Goal: Information Seeking & Learning: Check status

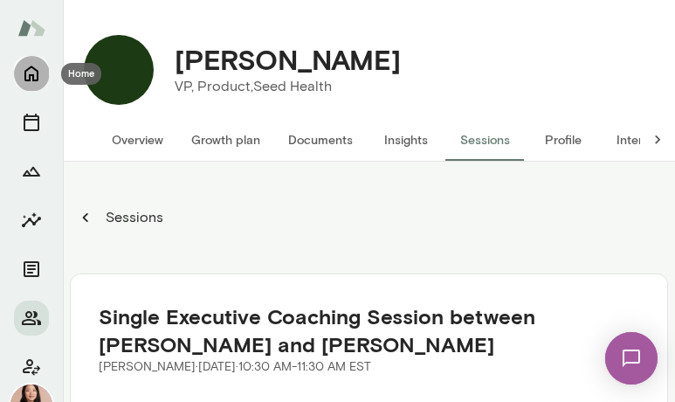
click at [32, 75] on icon "Home" at bounding box center [31, 74] width 14 height 16
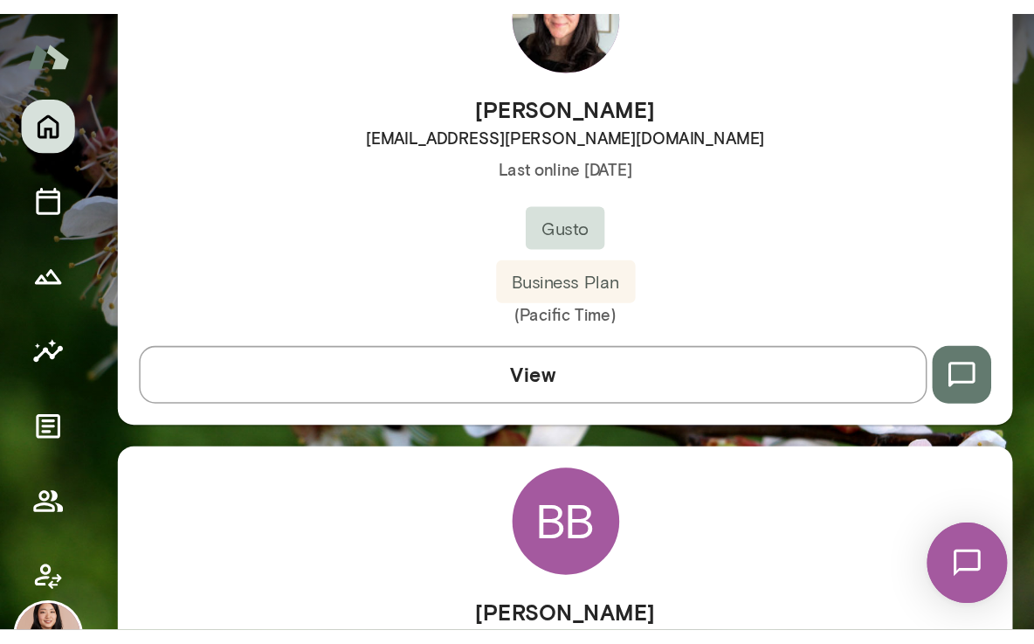
scroll to position [562, 0]
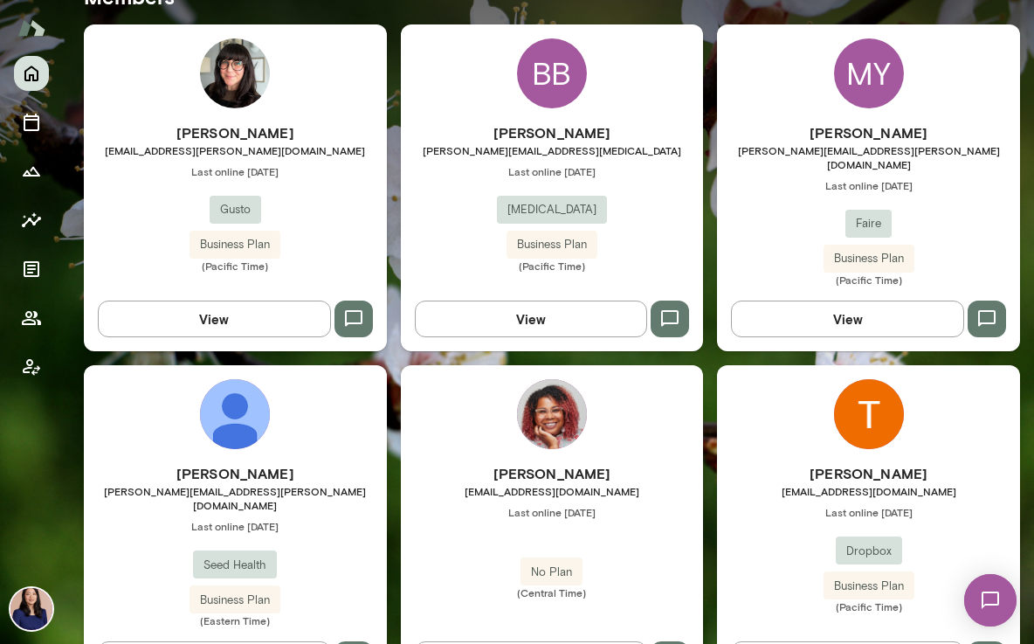
click at [572, 86] on div "BB" at bounding box center [552, 73] width 70 height 70
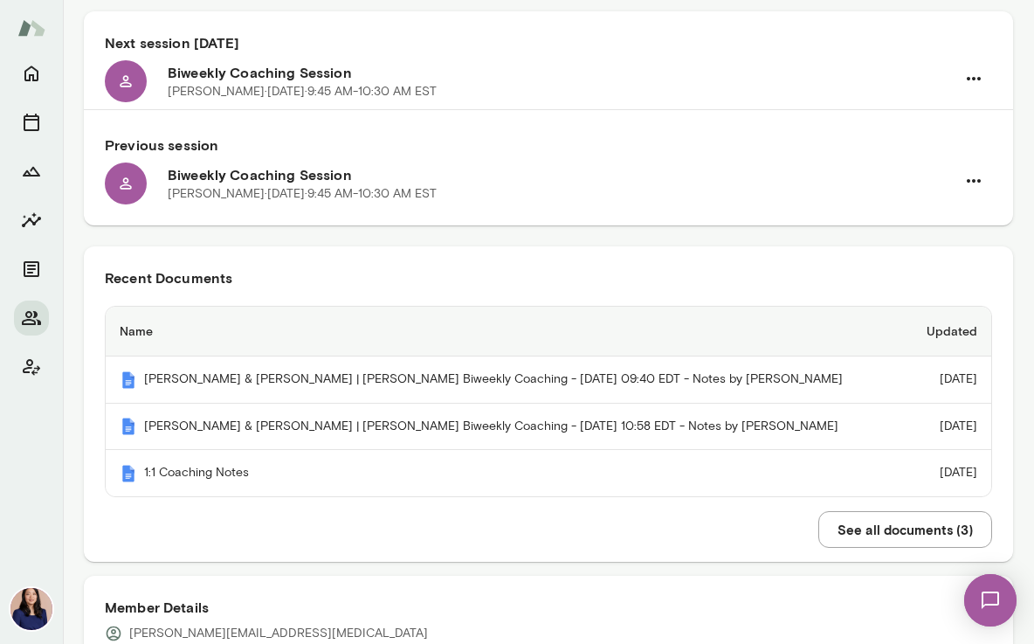
scroll to position [189, 0]
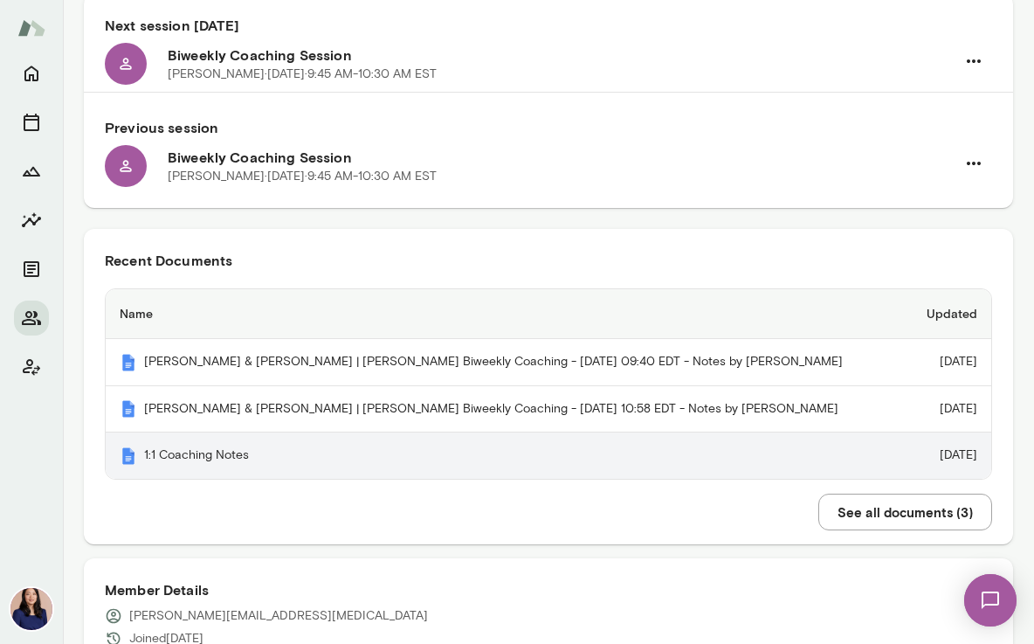
click at [205, 401] on th "1:1 Coaching Notes" at bounding box center [507, 455] width 802 height 46
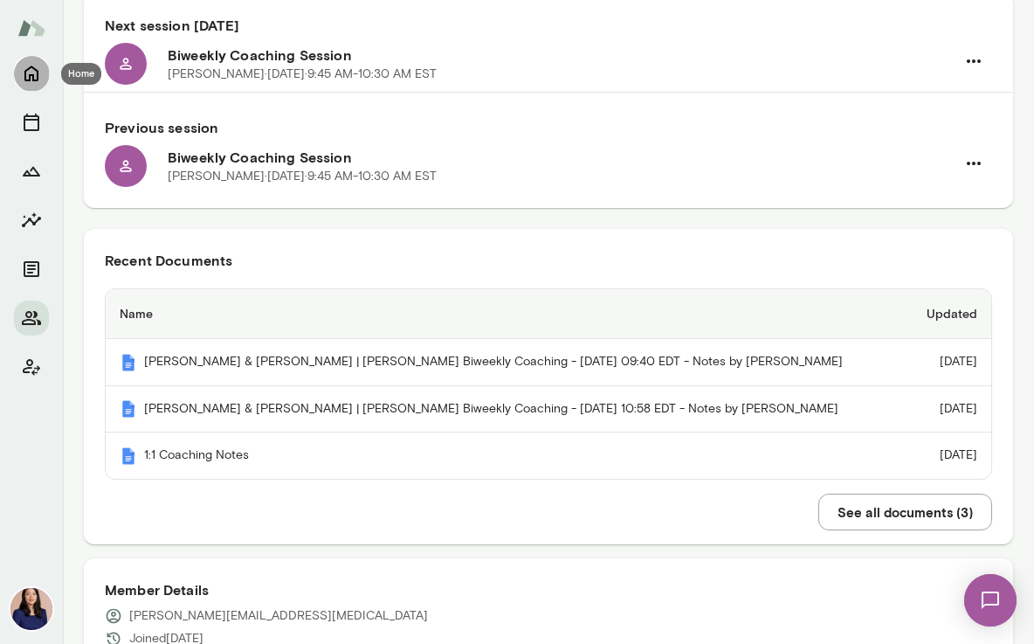
click at [41, 61] on button "Home" at bounding box center [31, 73] width 35 height 35
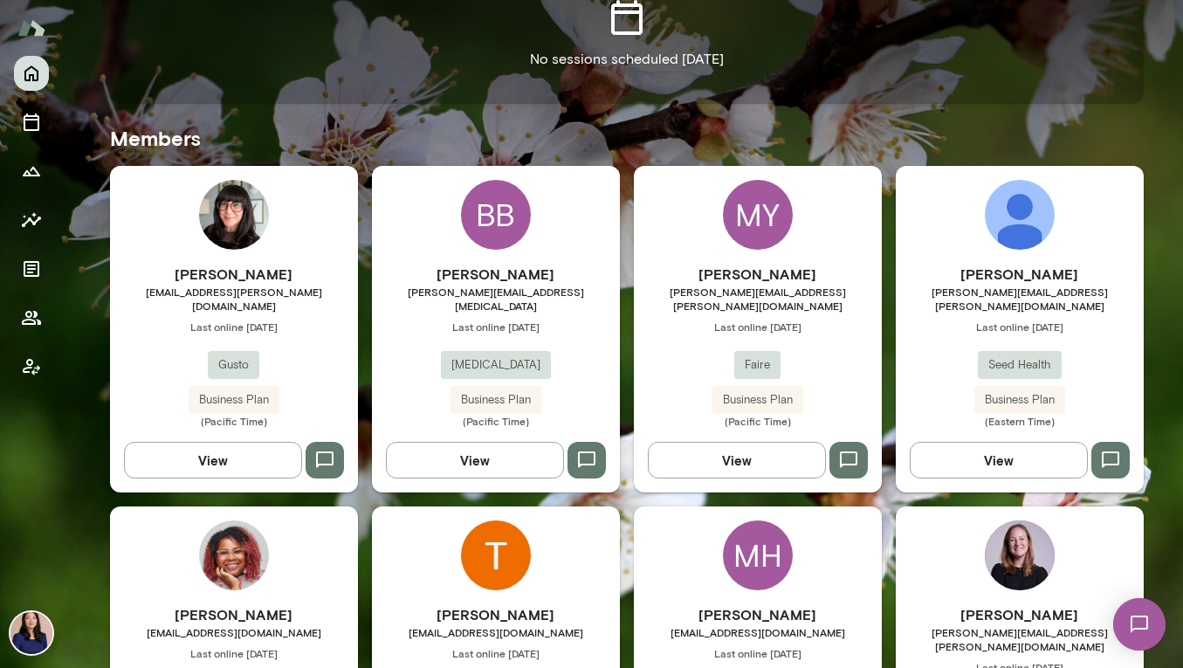
scroll to position [419, 0]
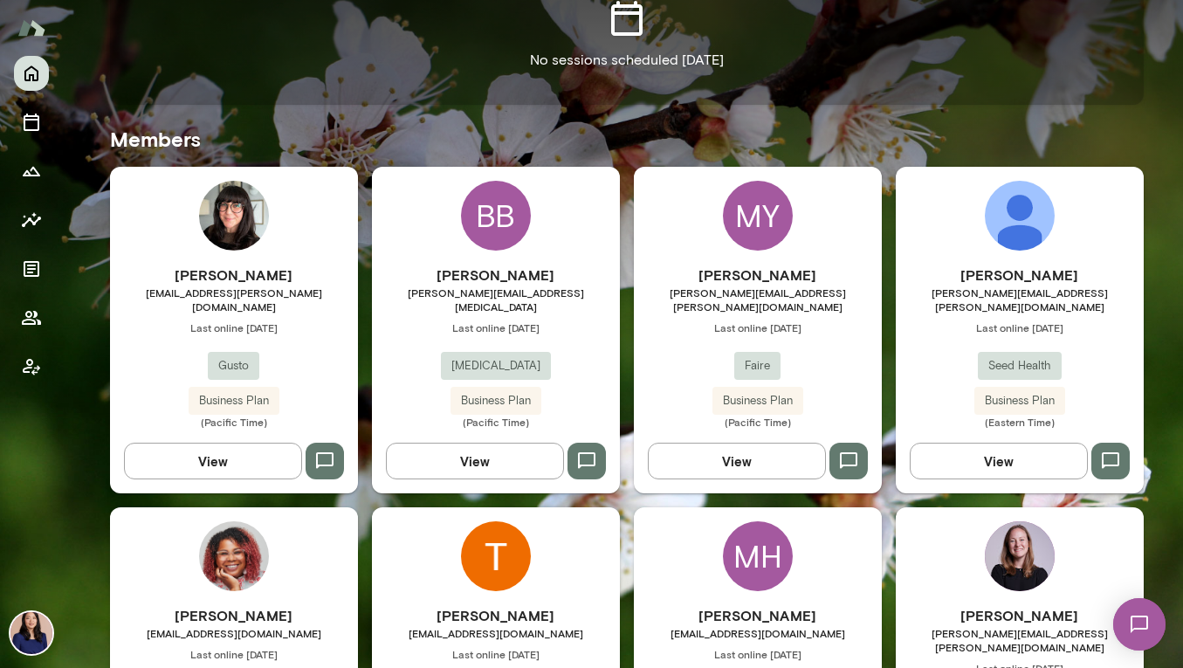
click at [674, 268] on h6 "[PERSON_NAME]" at bounding box center [1020, 275] width 248 height 21
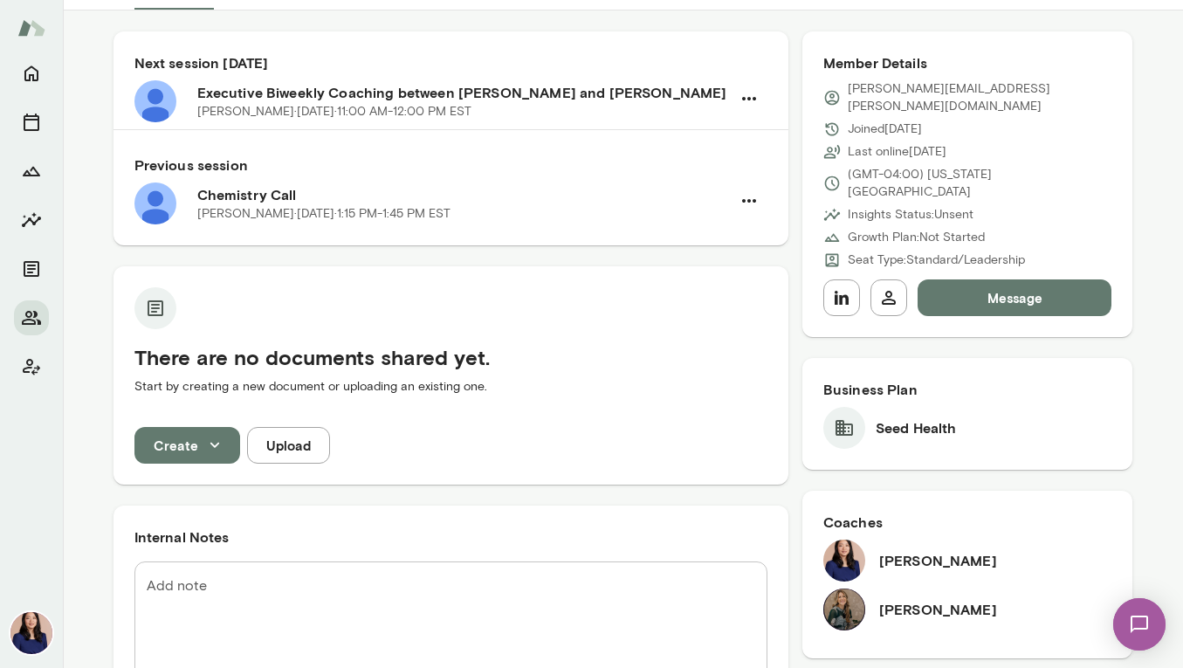
scroll to position [7, 0]
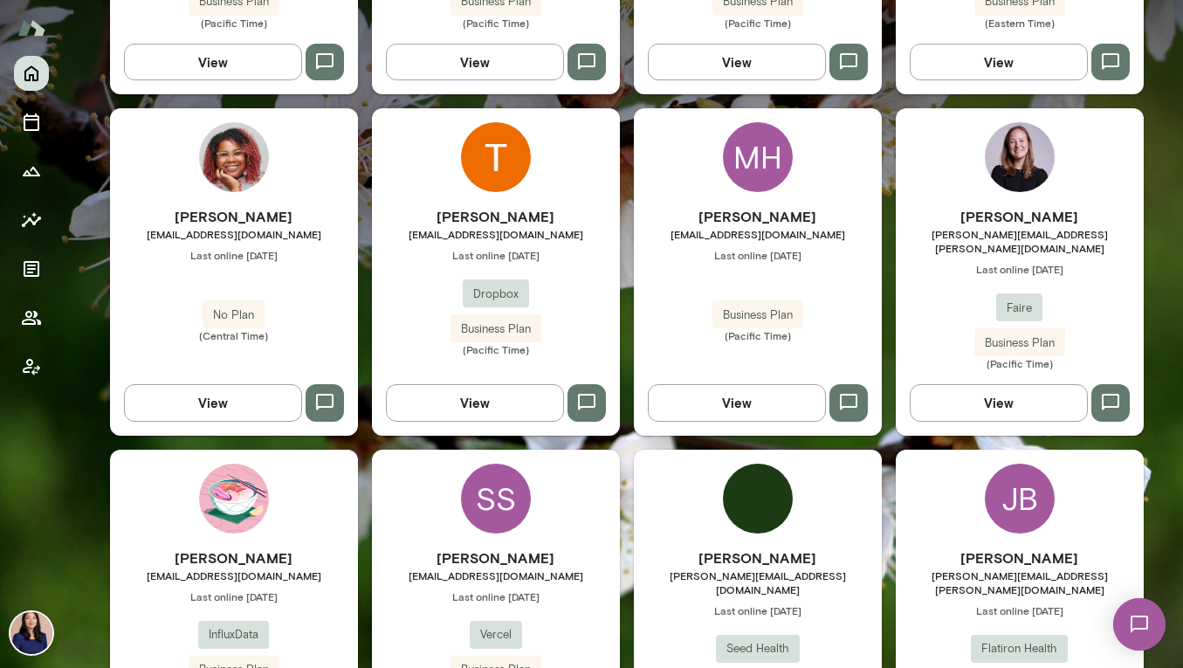
scroll to position [775, 0]
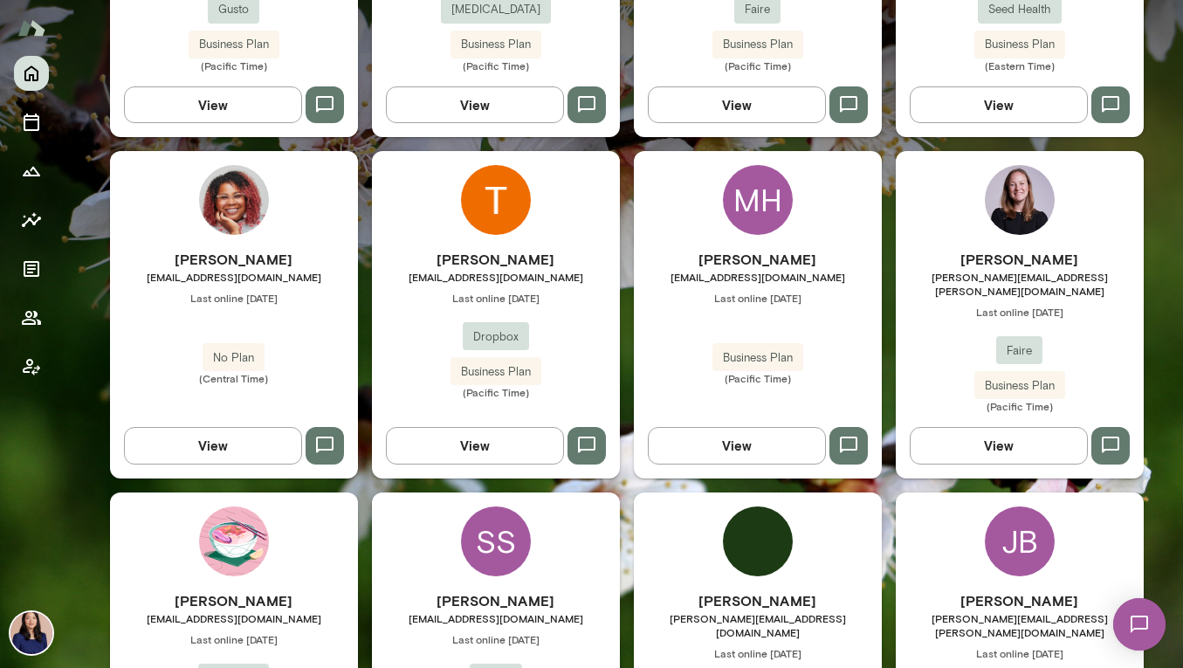
click at [674, 185] on div "MH" at bounding box center [758, 200] width 70 height 70
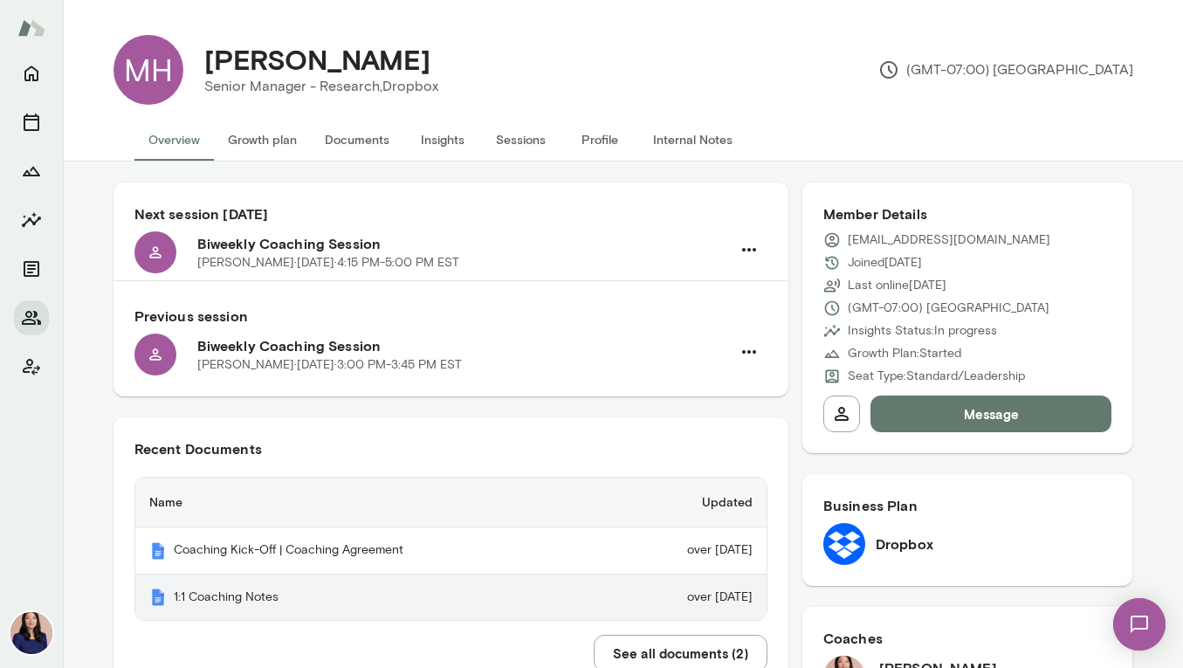
click at [220, 401] on th "1:1 Coaching Notes" at bounding box center [372, 598] width 474 height 46
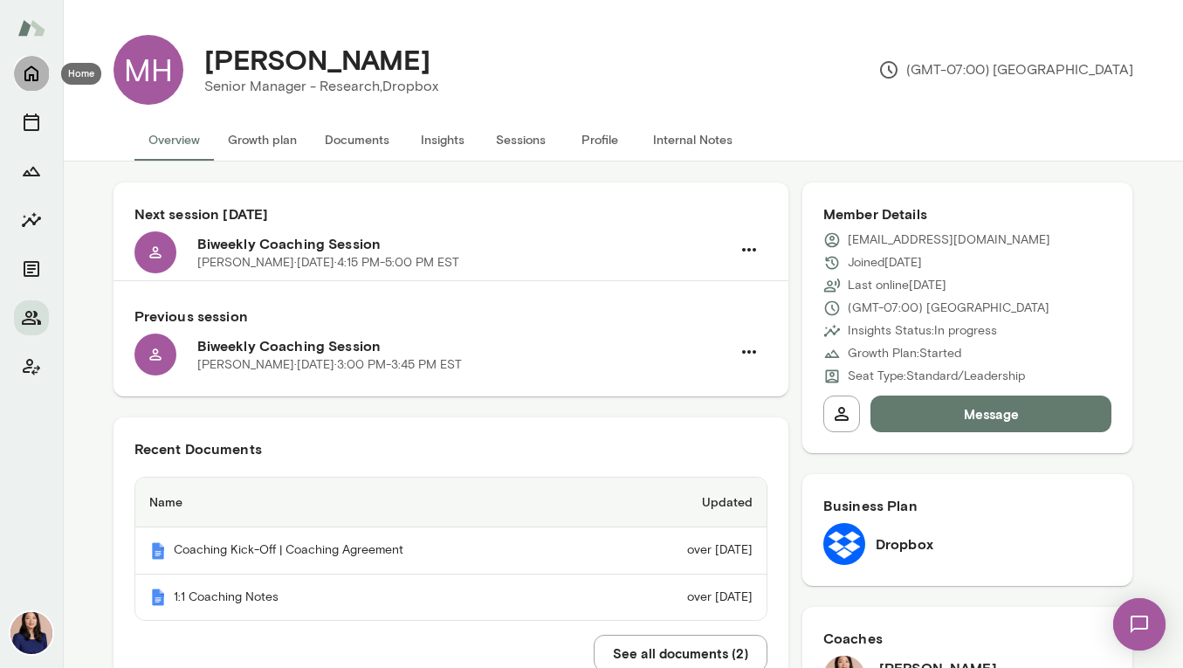
click at [33, 79] on icon "Home" at bounding box center [31, 74] width 14 height 16
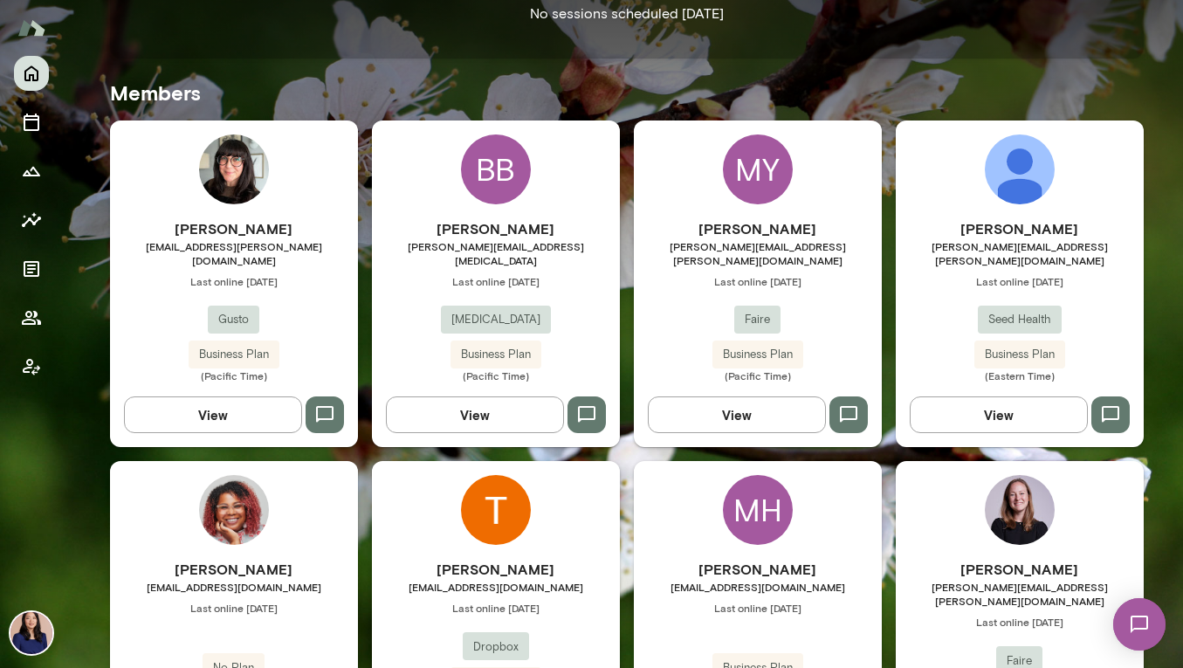
scroll to position [1232, 0]
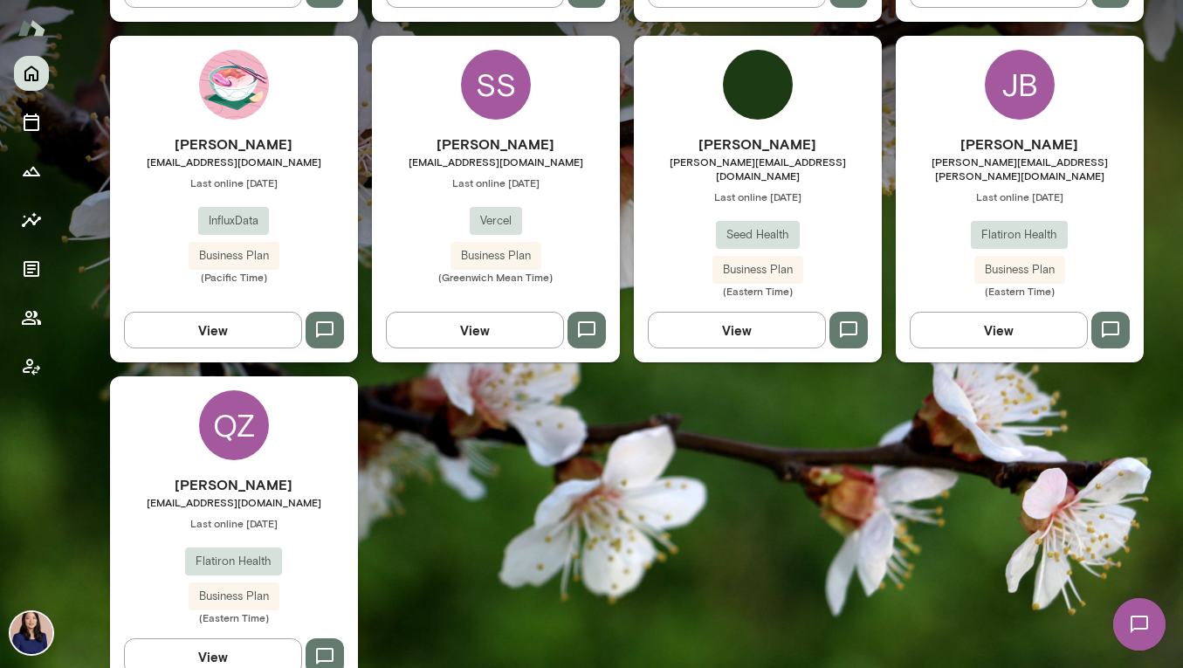
click at [219, 393] on div "QZ" at bounding box center [234, 425] width 70 height 70
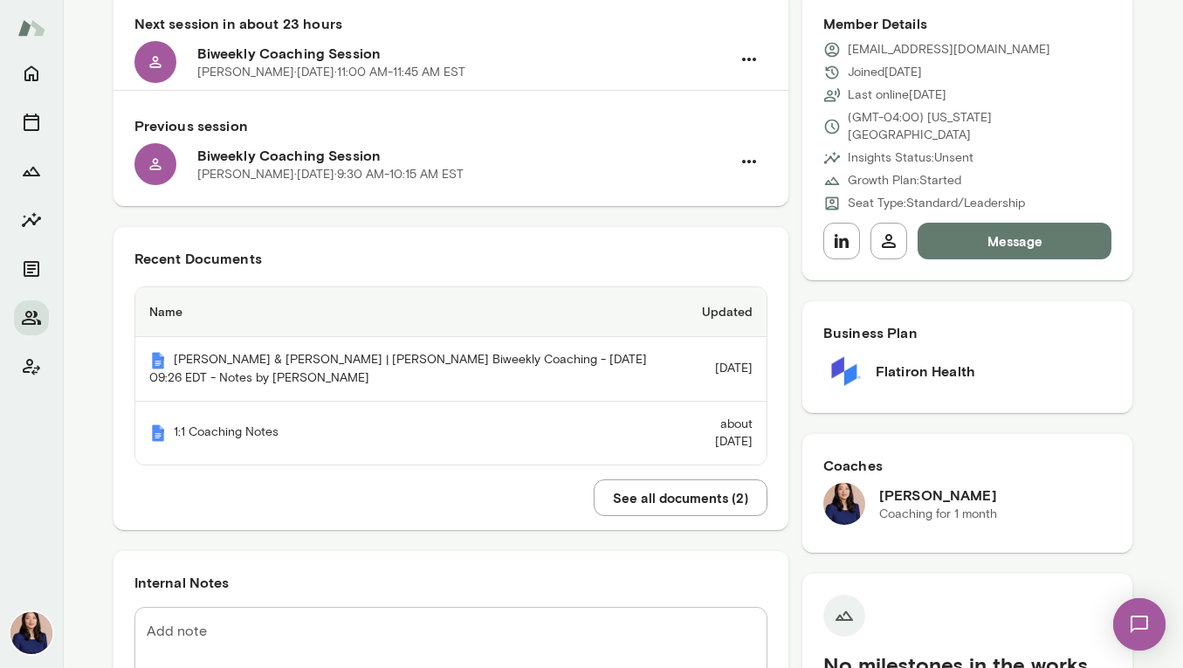
scroll to position [192, 0]
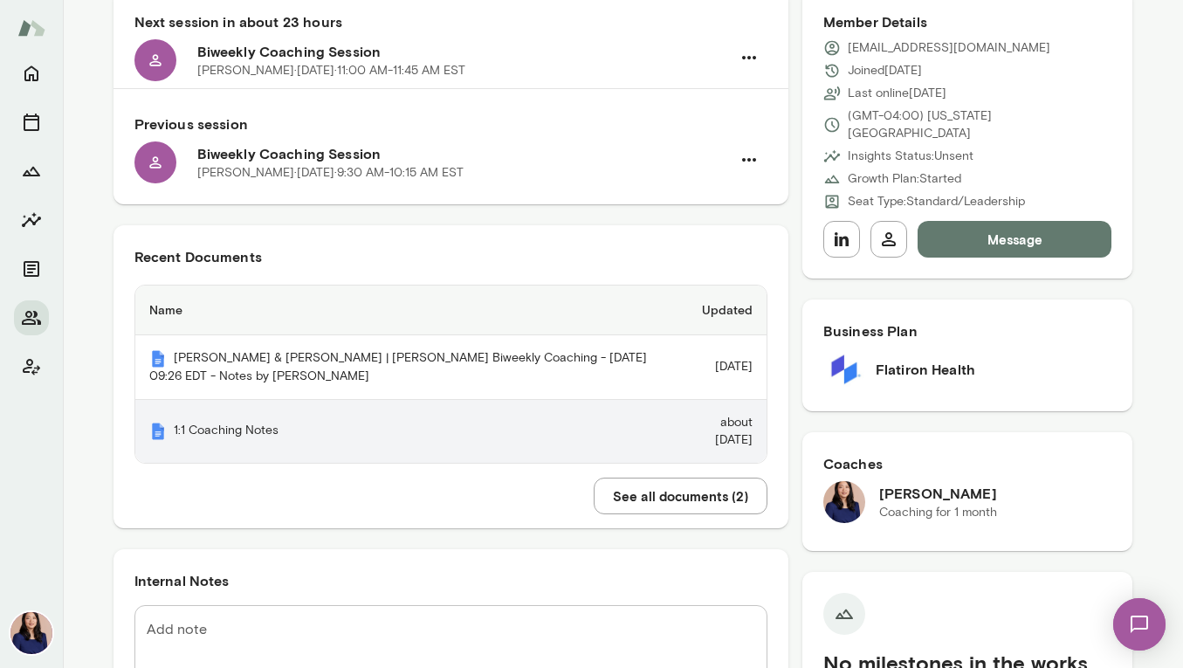
click at [219, 401] on th "1:1 Coaching Notes" at bounding box center [404, 431] width 538 height 63
